Goal: Information Seeking & Learning: Learn about a topic

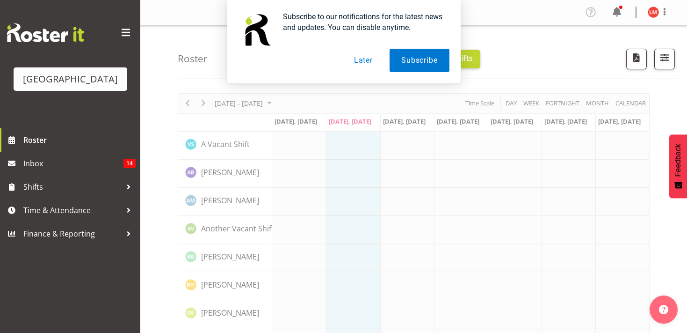
click at [363, 60] on button "Later" at bounding box center [363, 60] width 42 height 23
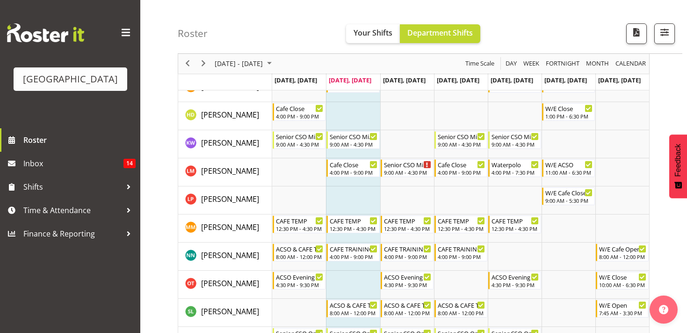
scroll to position [199, 0]
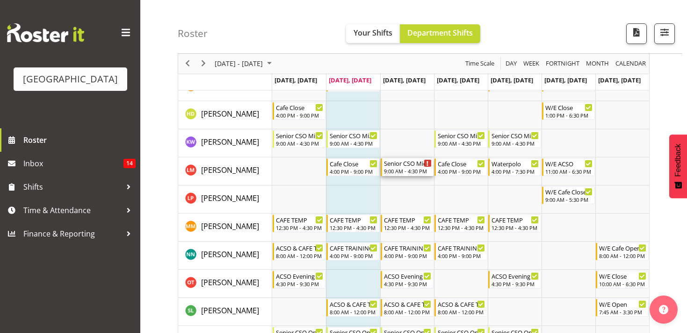
click at [426, 163] on div "Timeline Week of September 30, 2025" at bounding box center [427, 163] width 7 height 7
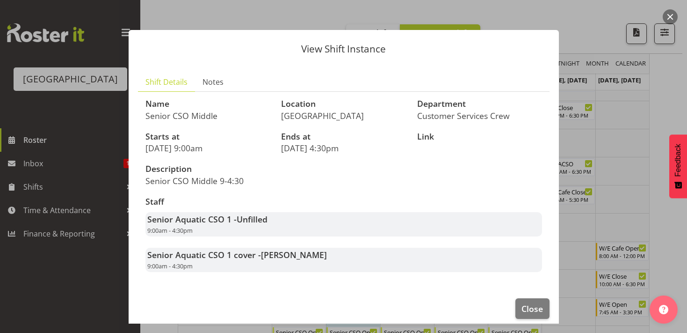
scroll to position [0, 0]
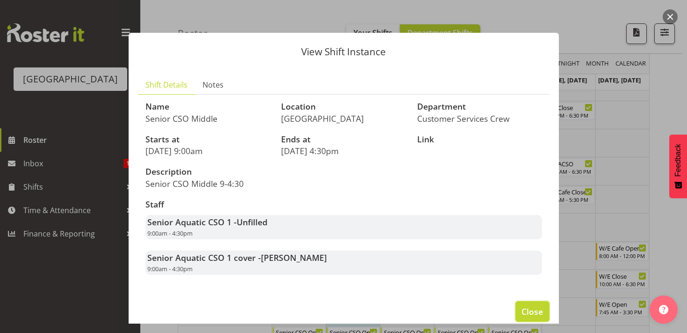
click at [543, 311] on button "Close" at bounding box center [533, 311] width 34 height 21
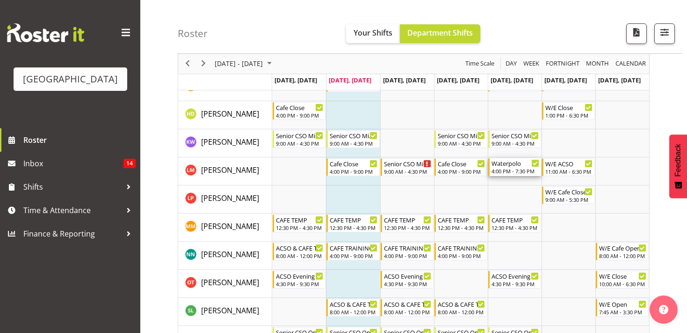
click at [534, 165] on icon "Timeline Week of September 30, 2025" at bounding box center [535, 163] width 5 height 5
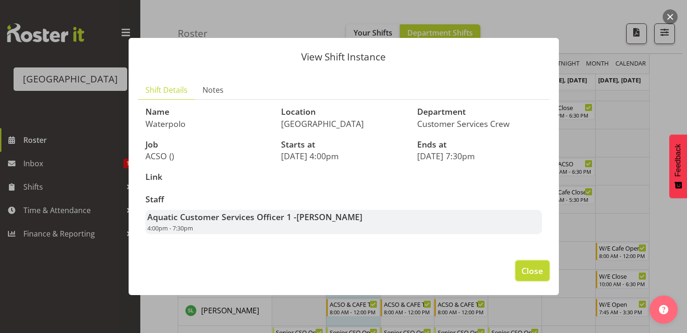
click at [536, 269] on span "Close" at bounding box center [533, 270] width 22 height 12
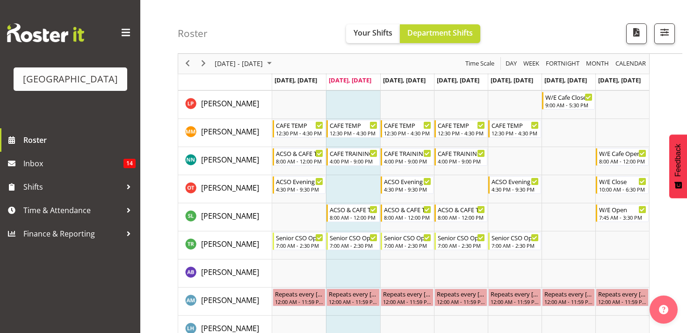
scroll to position [291, 0]
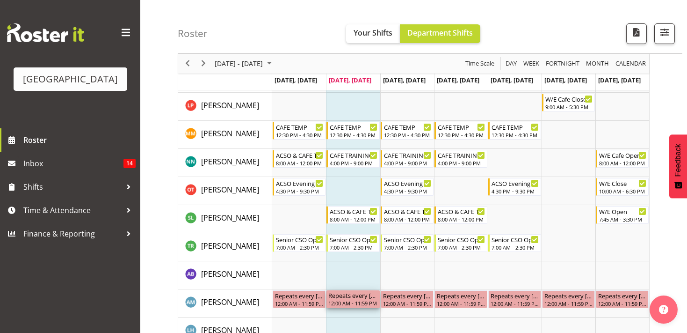
click at [362, 299] on div "12:00 AM - 11:59 PM" at bounding box center [352, 302] width 49 height 7
click at [399, 294] on div "Repeats every [DATE], [DATE], [DATE], [DATE], [DATE], [DATE], [DATE] - [PERSON_…" at bounding box center [407, 294] width 49 height 9
click at [474, 281] on td "Timeline Week of September 30, 2025" at bounding box center [461, 275] width 54 height 28
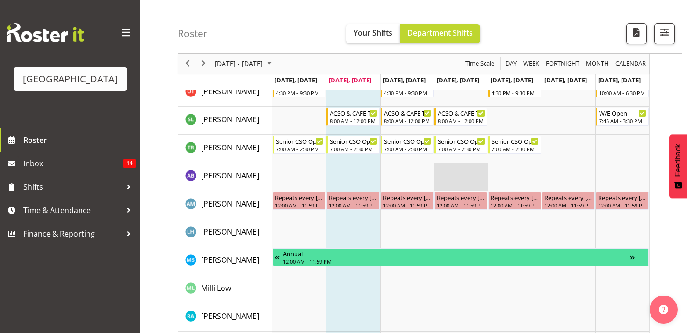
scroll to position [392, 0]
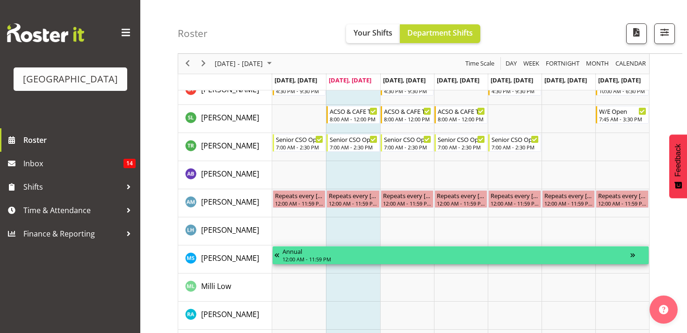
click at [633, 250] on div "Timeline Week of September 30, 2025" at bounding box center [639, 255] width 16 height 18
click at [633, 252] on div "Timeline Week of September 30, 2025" at bounding box center [639, 255] width 16 height 18
click at [632, 256] on div "Timeline Week of September 30, 2025" at bounding box center [639, 255] width 16 height 18
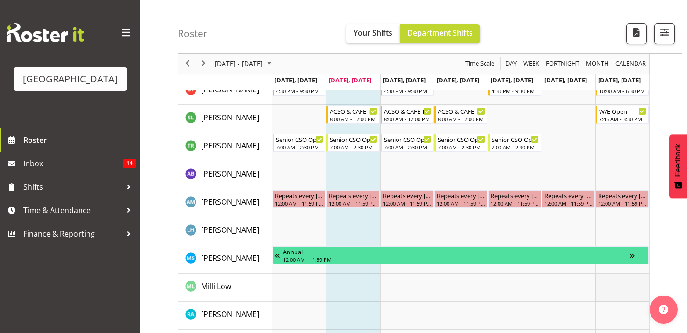
click at [596, 279] on td "Timeline Week of September 30, 2025" at bounding box center [623, 287] width 54 height 28
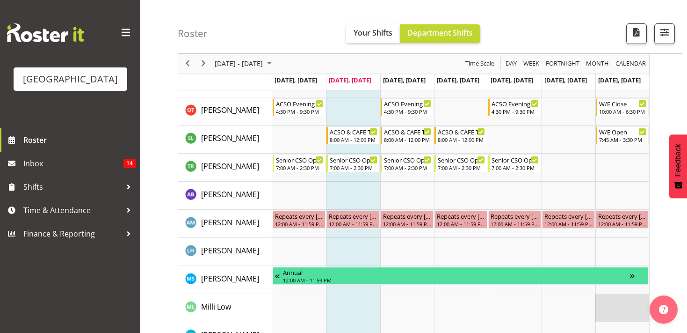
scroll to position [370, 0]
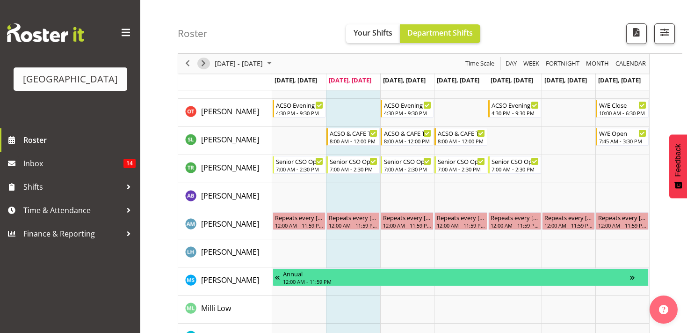
click at [202, 58] on span "Next" at bounding box center [203, 64] width 11 height 12
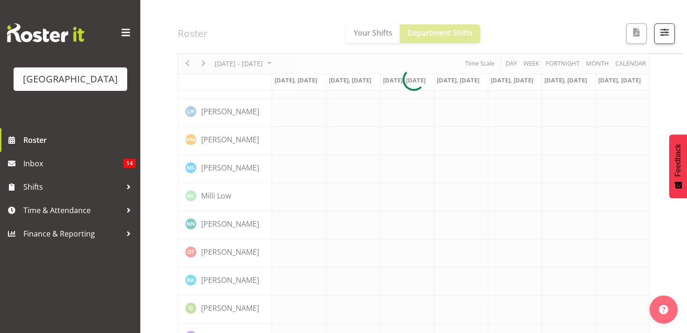
click at [186, 63] on div at bounding box center [414, 80] width 472 height 713
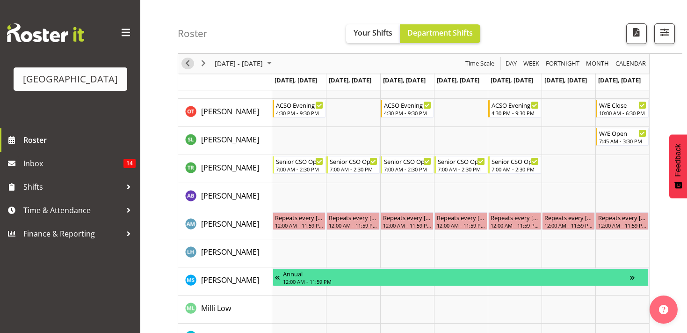
click at [184, 62] on span "Previous" at bounding box center [187, 64] width 11 height 12
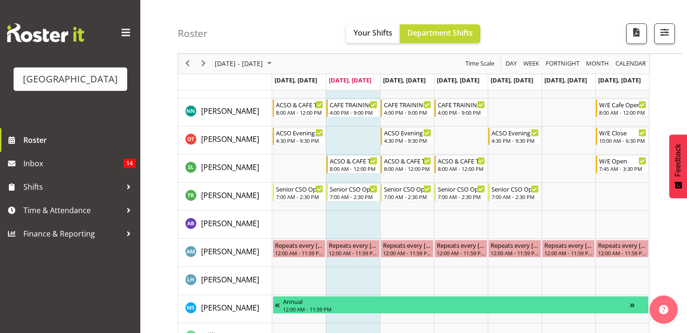
scroll to position [341, 0]
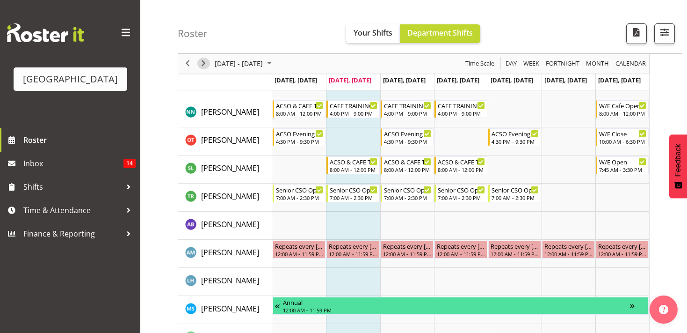
click at [202, 65] on span "Next" at bounding box center [203, 64] width 11 height 12
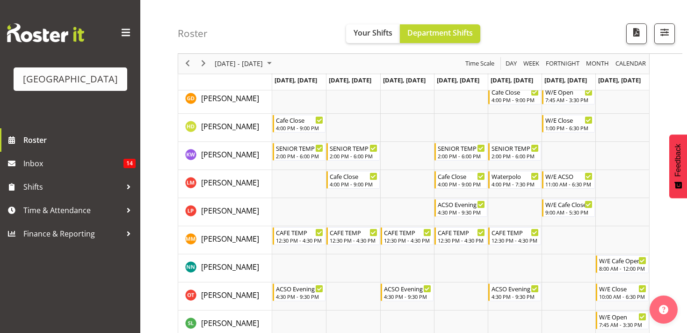
scroll to position [187, 0]
click at [536, 179] on div "Waterpolo 4:00 PM - 7:30 PM" at bounding box center [516, 179] width 48 height 18
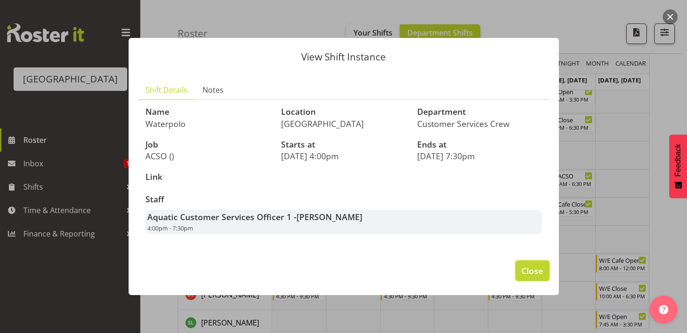
click at [547, 276] on button "Close" at bounding box center [533, 270] width 34 height 21
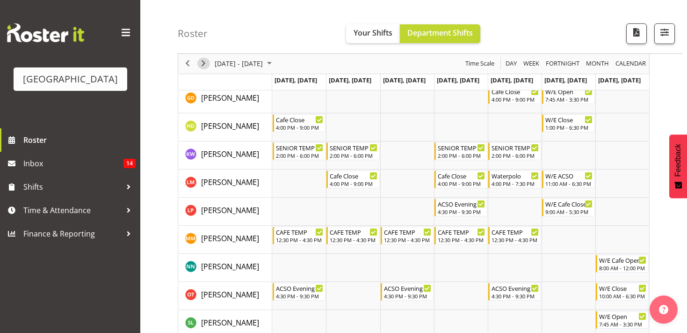
click at [203, 64] on span "Next" at bounding box center [203, 64] width 11 height 12
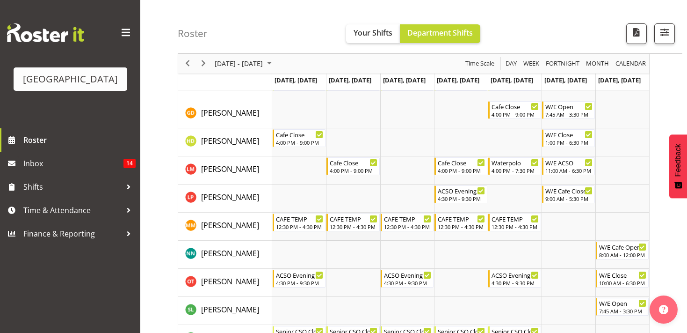
scroll to position [113, 0]
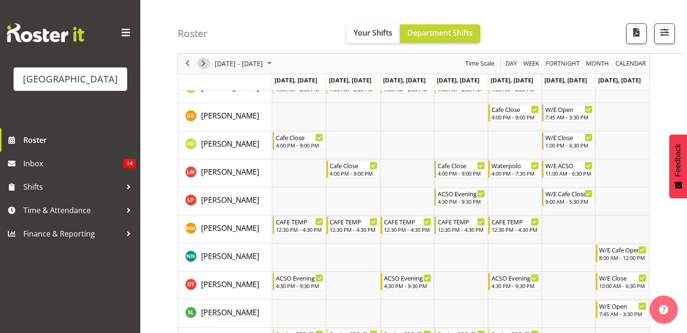
click at [205, 66] on span "Next" at bounding box center [203, 64] width 11 height 12
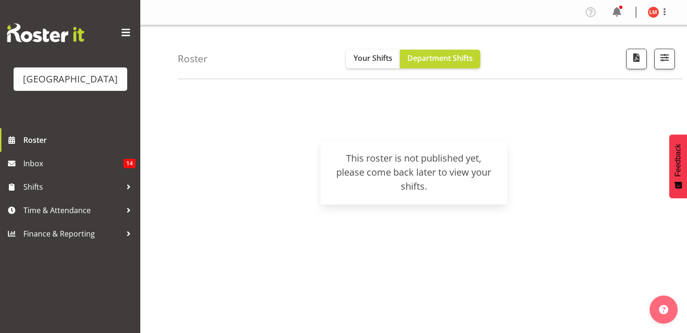
scroll to position [127, 0]
click at [423, 58] on span "Department Shifts" at bounding box center [439, 58] width 65 height 10
click at [64, 166] on span "Inbox" at bounding box center [73, 163] width 100 height 14
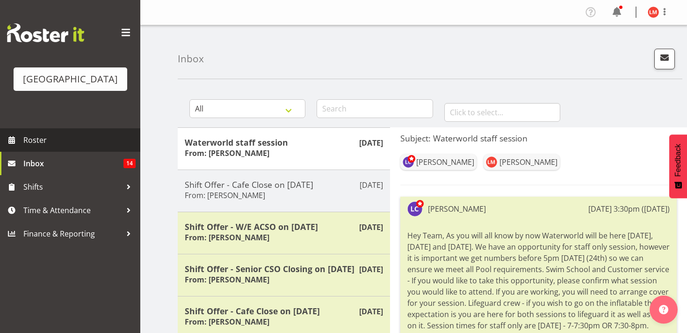
click at [9, 139] on span at bounding box center [12, 140] width 14 height 14
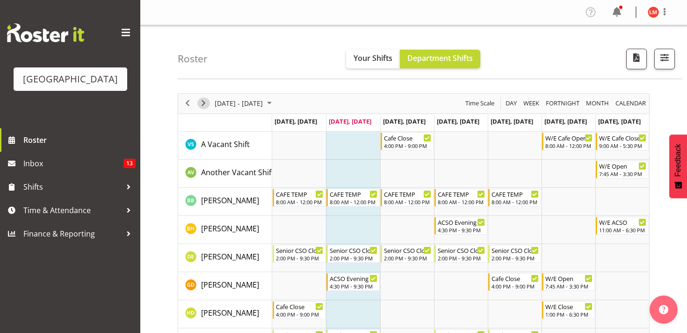
click at [204, 101] on span "Next" at bounding box center [203, 103] width 11 height 12
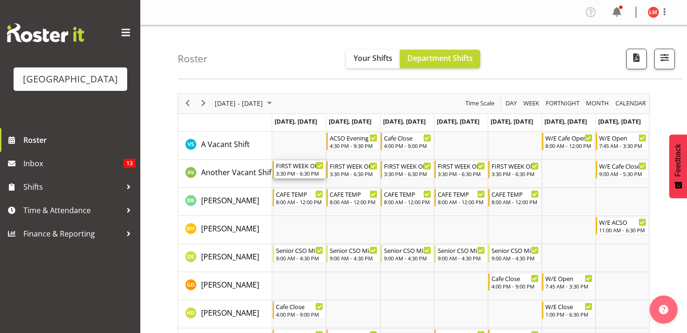
click at [305, 166] on div "FIRST WEEK OF TERM" at bounding box center [300, 164] width 48 height 9
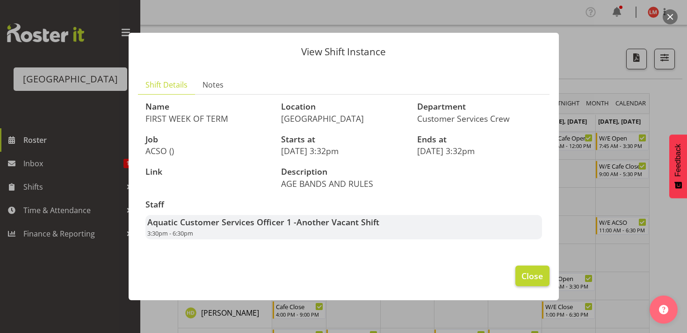
click at [531, 281] on span "Close" at bounding box center [533, 275] width 22 height 12
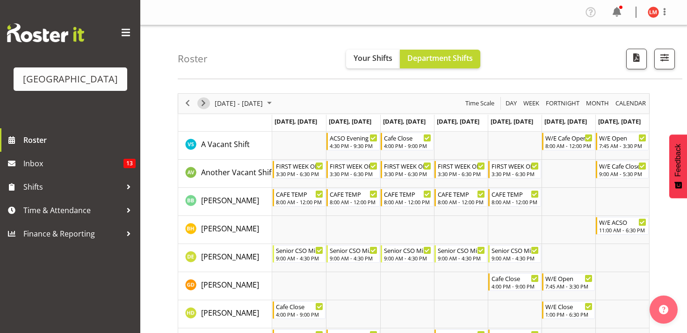
click at [204, 103] on span "Next" at bounding box center [203, 103] width 11 height 12
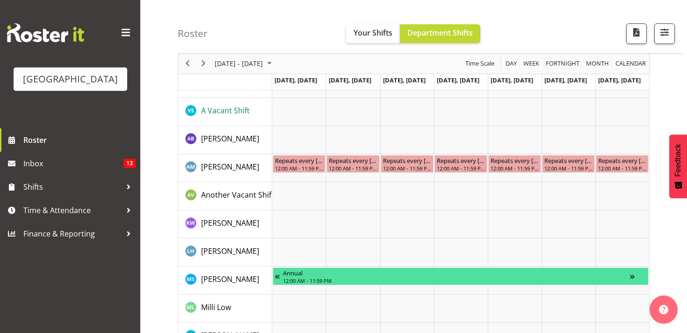
scroll to position [368, 0]
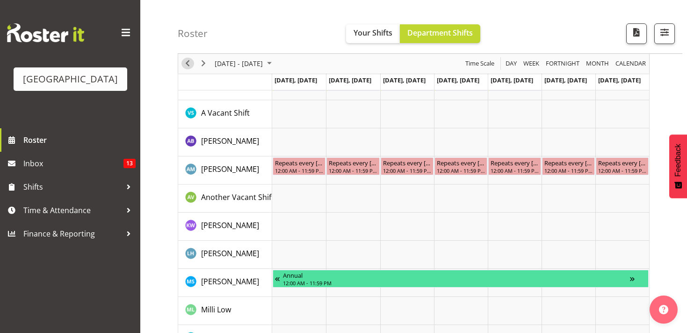
click at [182, 65] on button "Previous" at bounding box center [188, 64] width 13 height 12
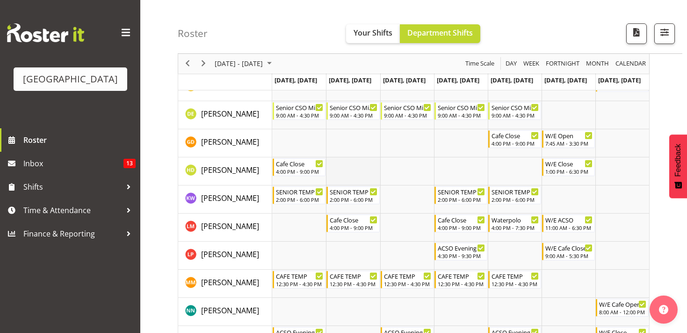
scroll to position [144, 0]
click at [371, 32] on span "Your Shifts" at bounding box center [373, 33] width 39 height 10
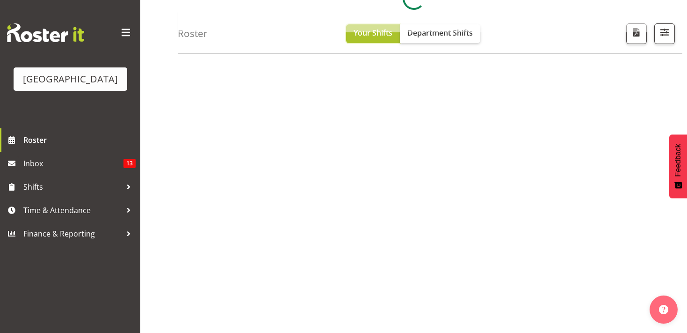
scroll to position [0, 0]
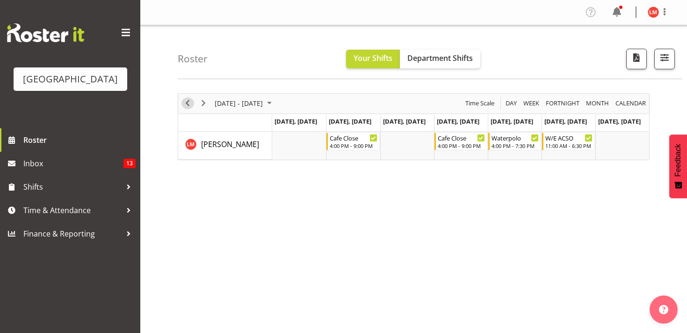
click at [191, 101] on span "Previous" at bounding box center [187, 103] width 11 height 12
click at [533, 138] on icon "Timeline Week of September 30, 2025" at bounding box center [535, 137] width 5 height 5
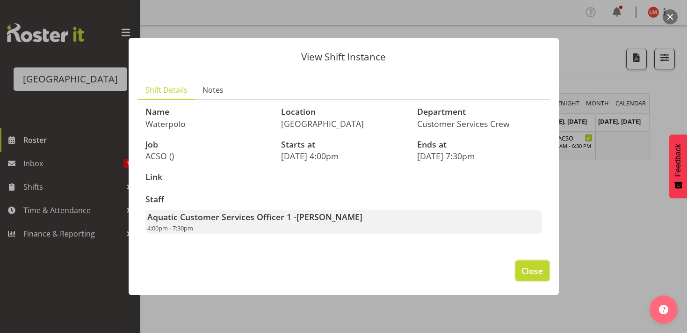
click at [522, 268] on span "Close" at bounding box center [533, 270] width 22 height 12
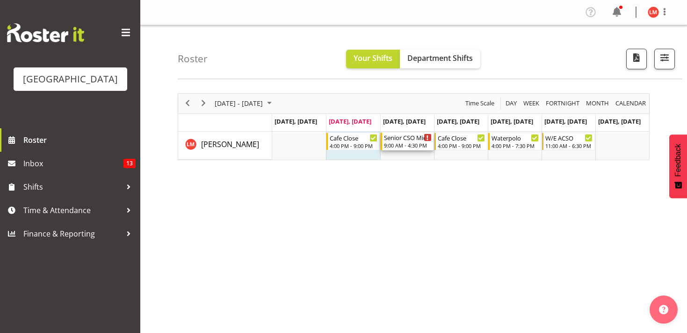
click at [429, 139] on div "Timeline Week of September 30, 2025" at bounding box center [427, 137] width 7 height 7
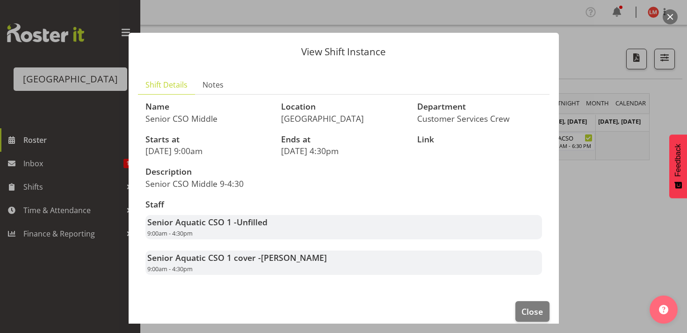
click at [245, 224] on span "Unfilled" at bounding box center [252, 221] width 31 height 11
click at [531, 312] on span "Close" at bounding box center [533, 311] width 22 height 12
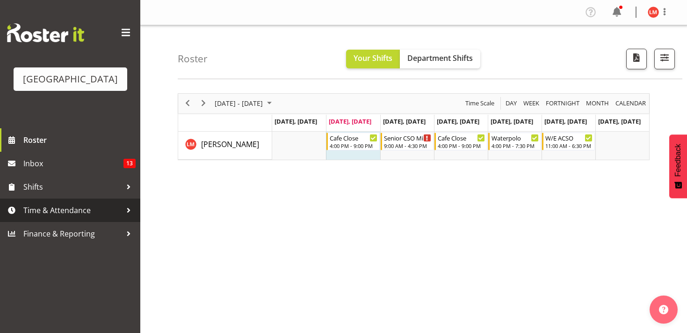
click at [73, 211] on span "Time & Attendance" at bounding box center [72, 210] width 98 height 14
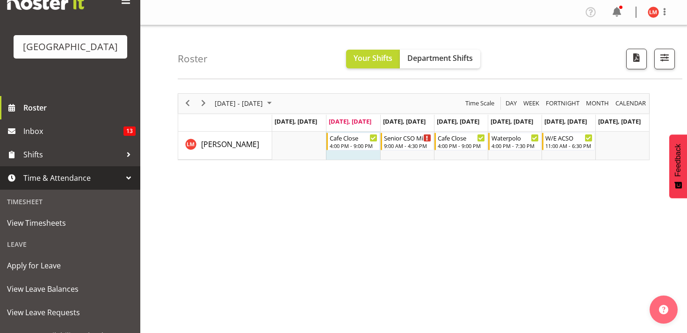
scroll to position [43, 0]
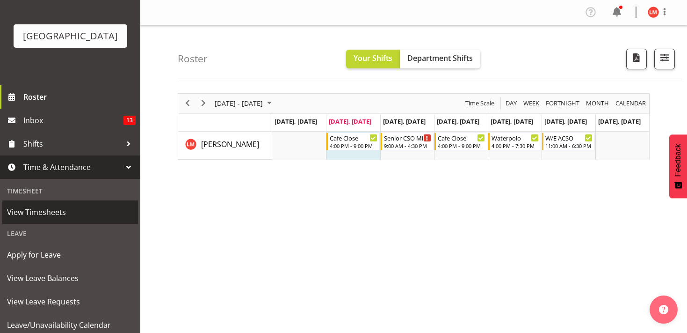
click at [57, 208] on span "View Timesheets" at bounding box center [70, 212] width 126 height 14
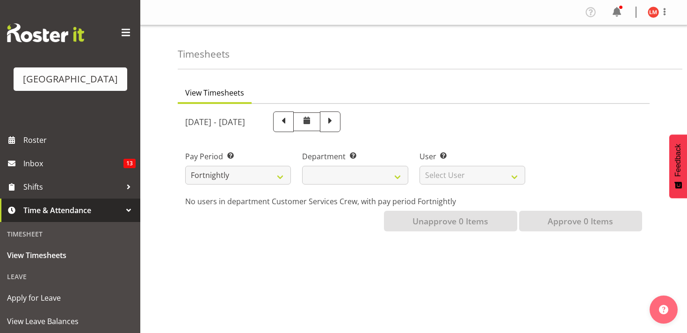
select select
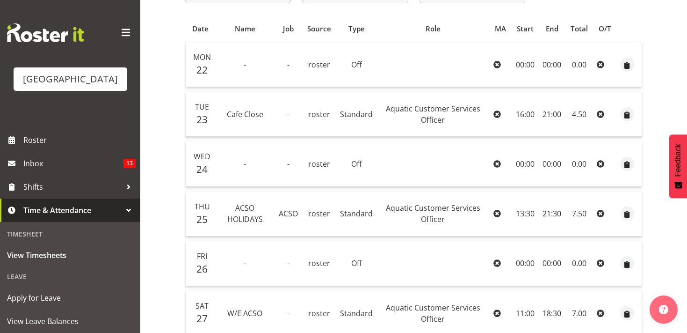
scroll to position [180, 0]
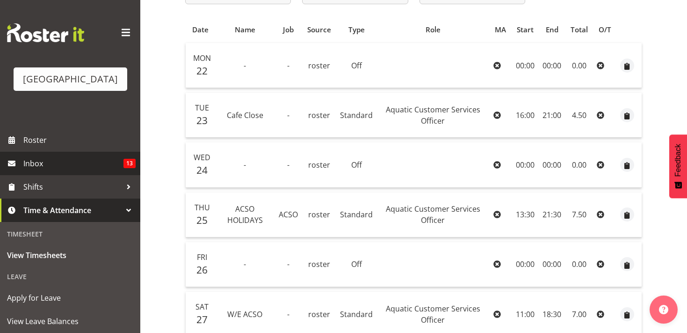
click at [35, 168] on span "Inbox" at bounding box center [73, 163] width 100 height 14
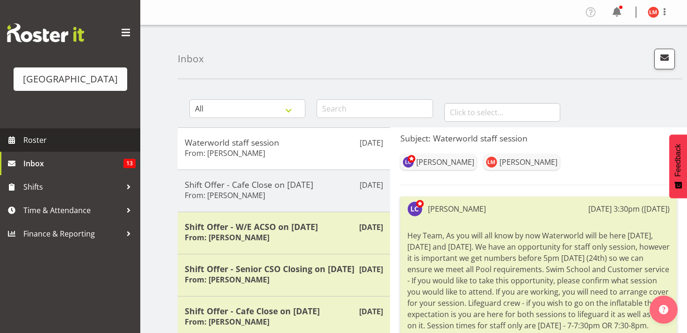
click at [40, 133] on span "Roster" at bounding box center [79, 140] width 112 height 14
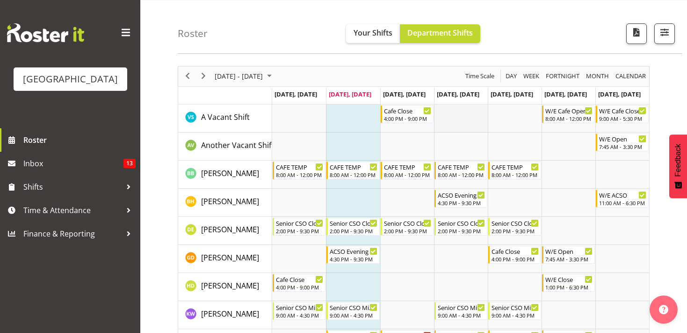
scroll to position [28, 0]
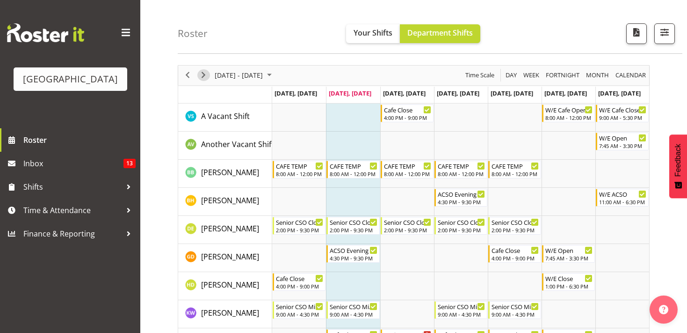
click at [199, 75] on span "Next" at bounding box center [203, 75] width 11 height 12
